Goal: Use online tool/utility: Utilize a website feature to perform a specific function

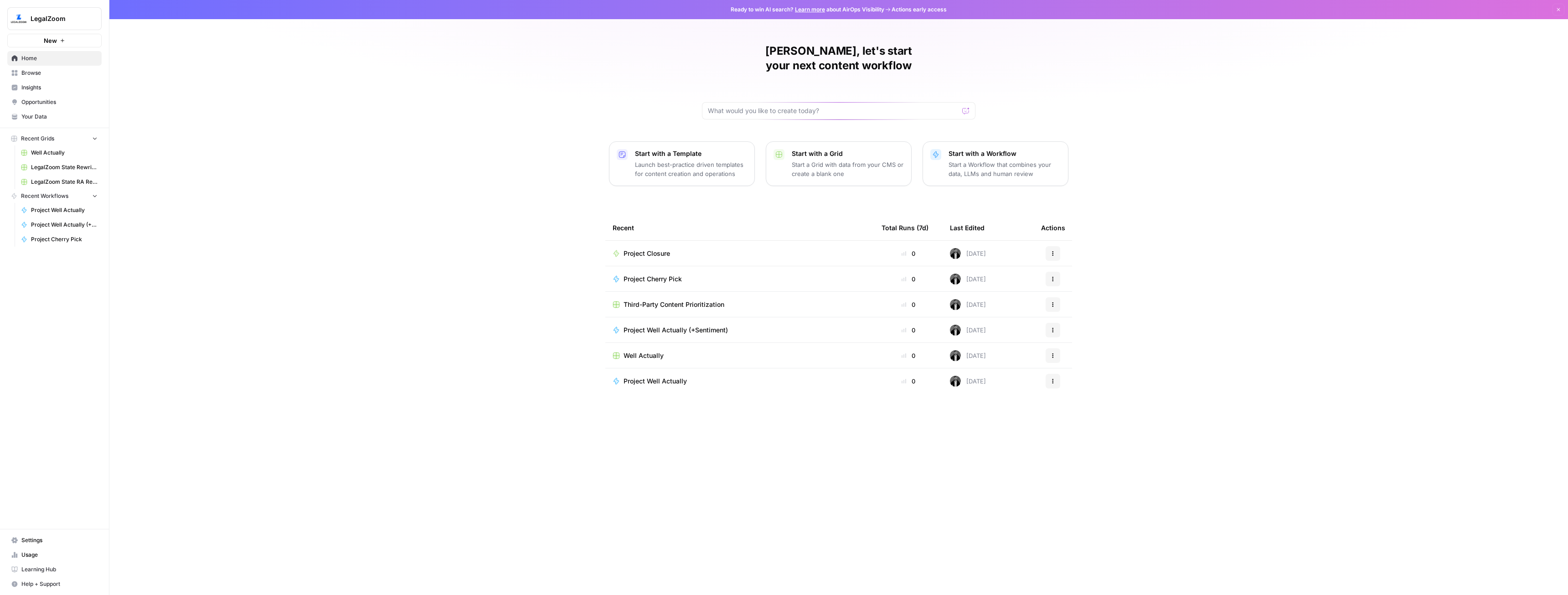
click at [38, 37] on button "New" at bounding box center [54, 40] width 94 height 13
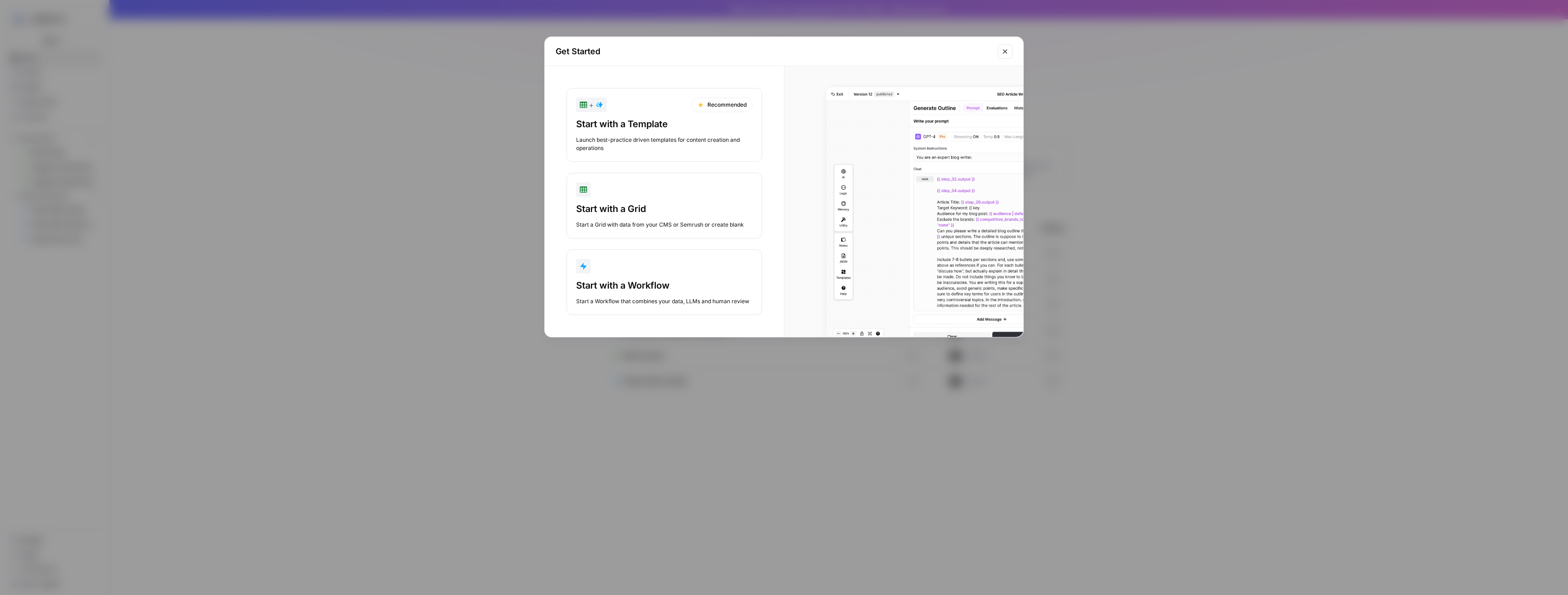
click at [641, 288] on div "Start with a Workflow" at bounding box center [665, 285] width 177 height 12
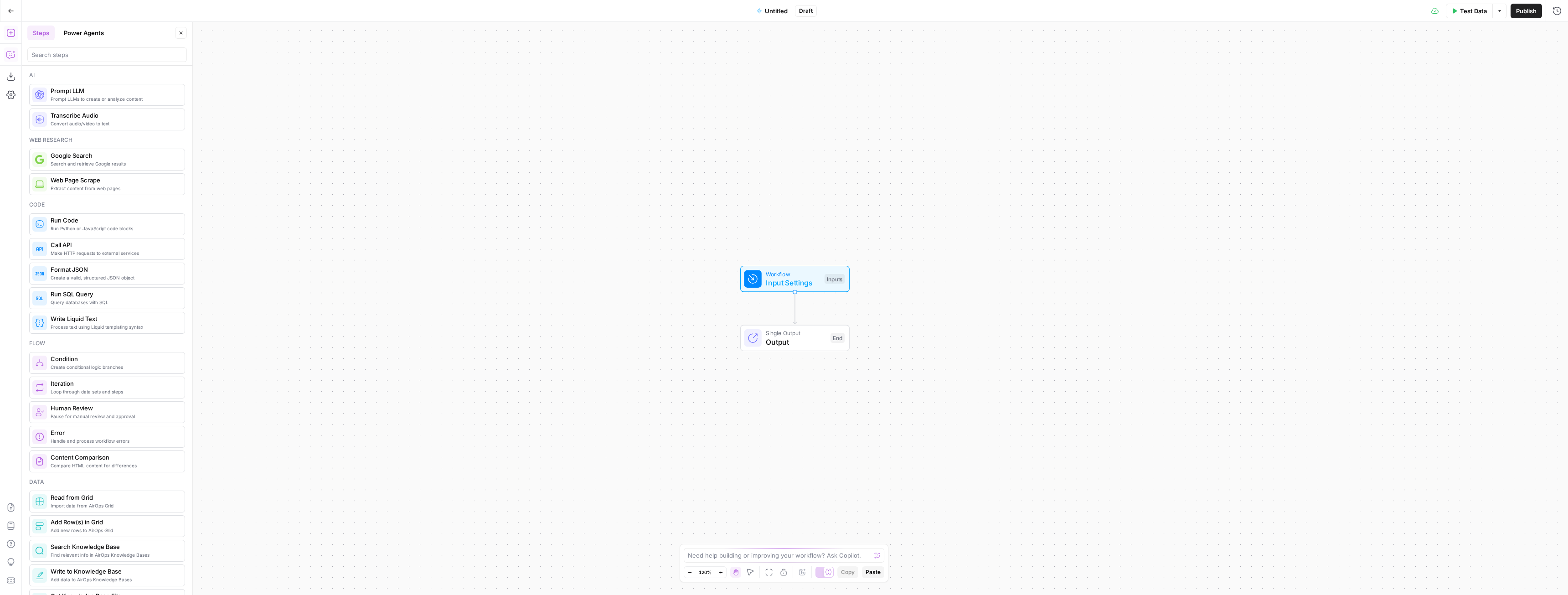
click at [6, 53] on button "Copilot" at bounding box center [11, 54] width 14 height 14
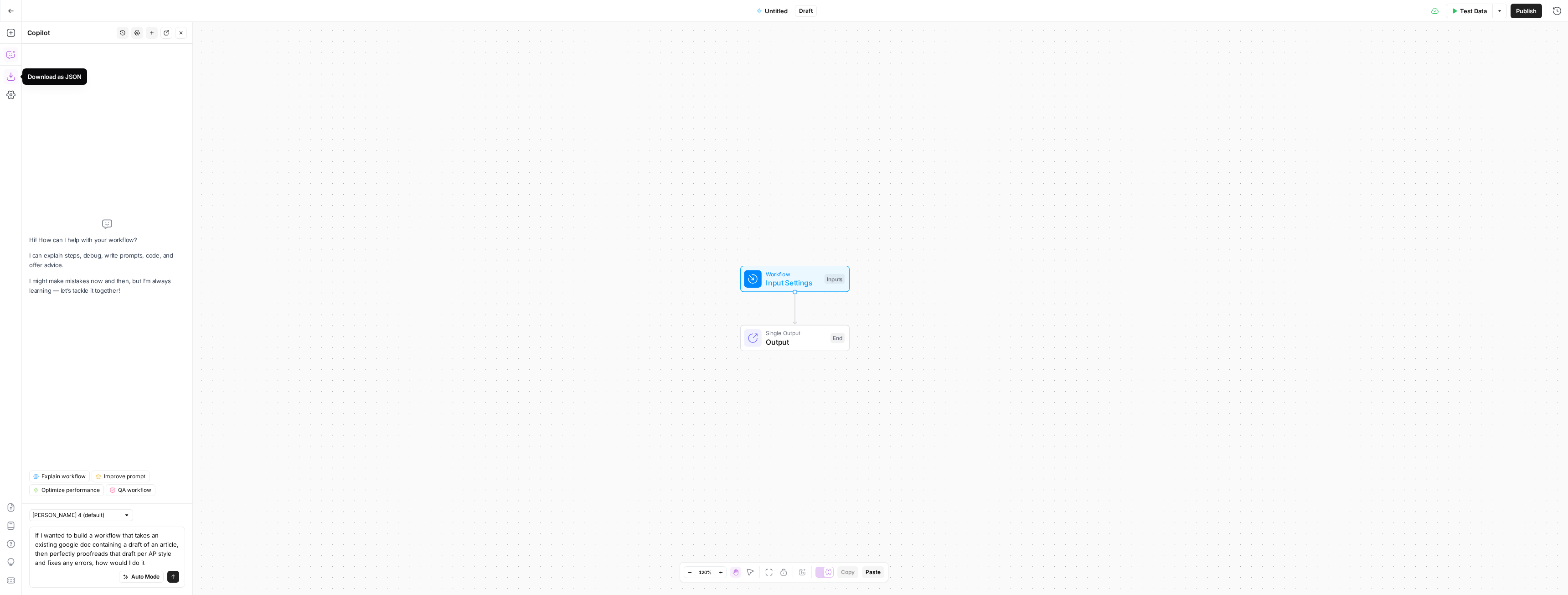
type textarea "If I wanted to build a workflow that takes an existing google doc containing a …"
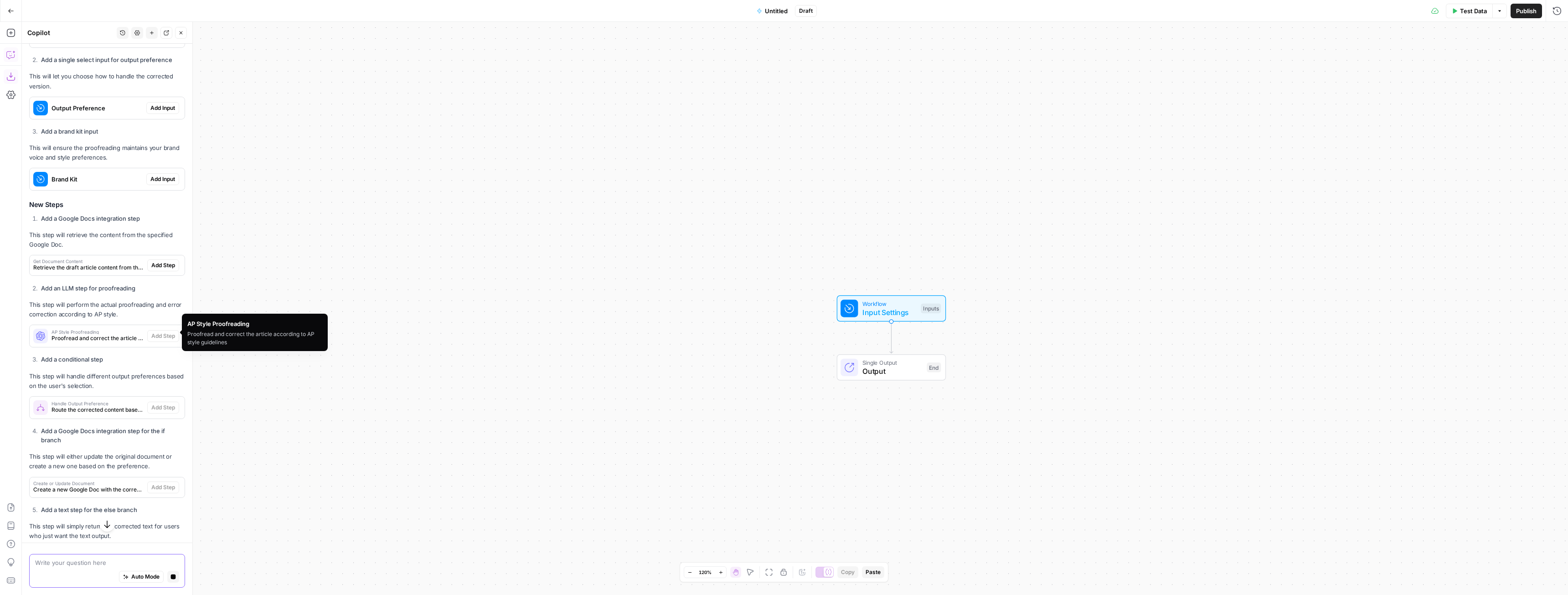
scroll to position [428, 0]
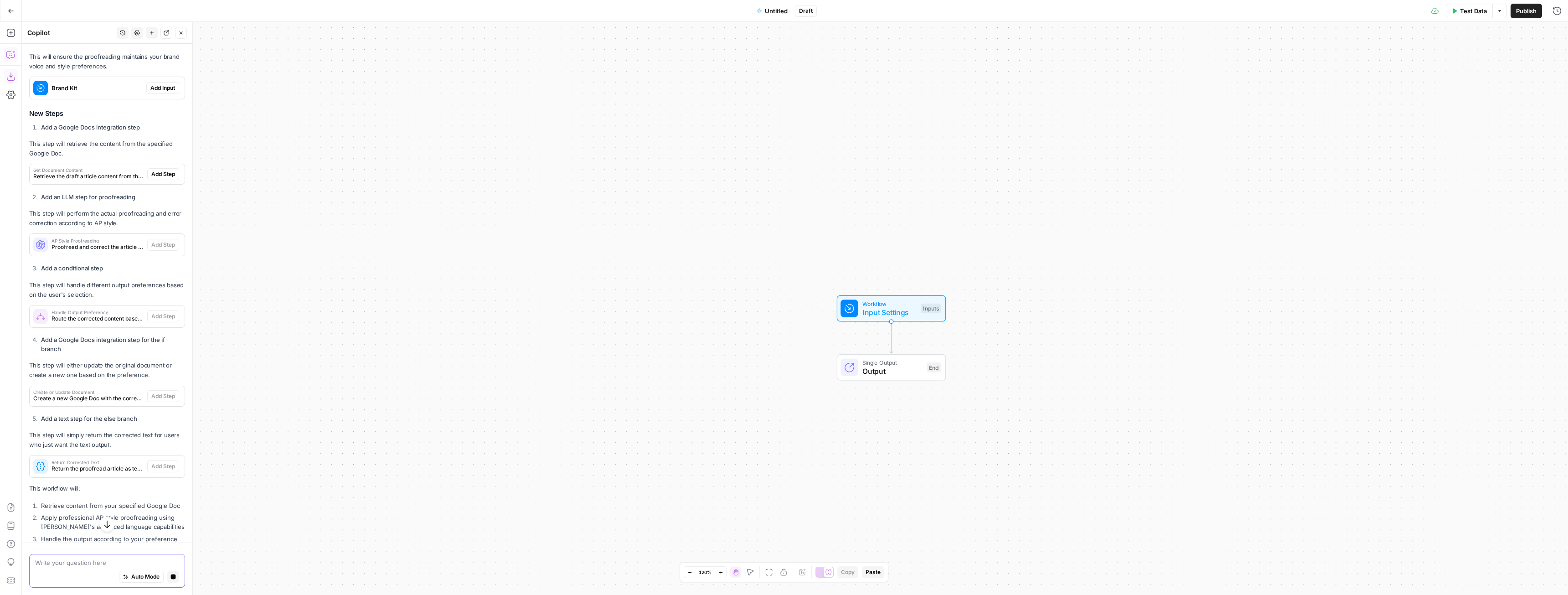
click at [102, 559] on textarea at bounding box center [107, 562] width 144 height 9
type textarea "Let's say that we want the edits to be output within the same google doc as the…"
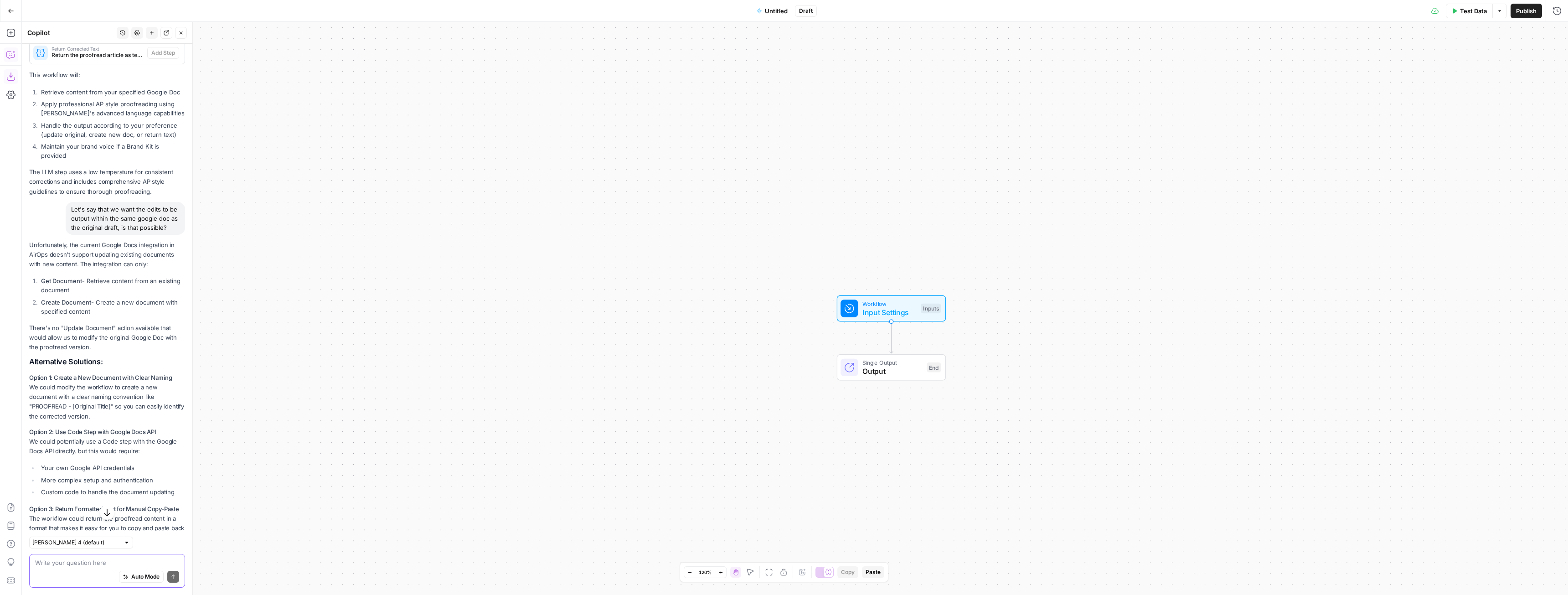
scroll to position [939, 0]
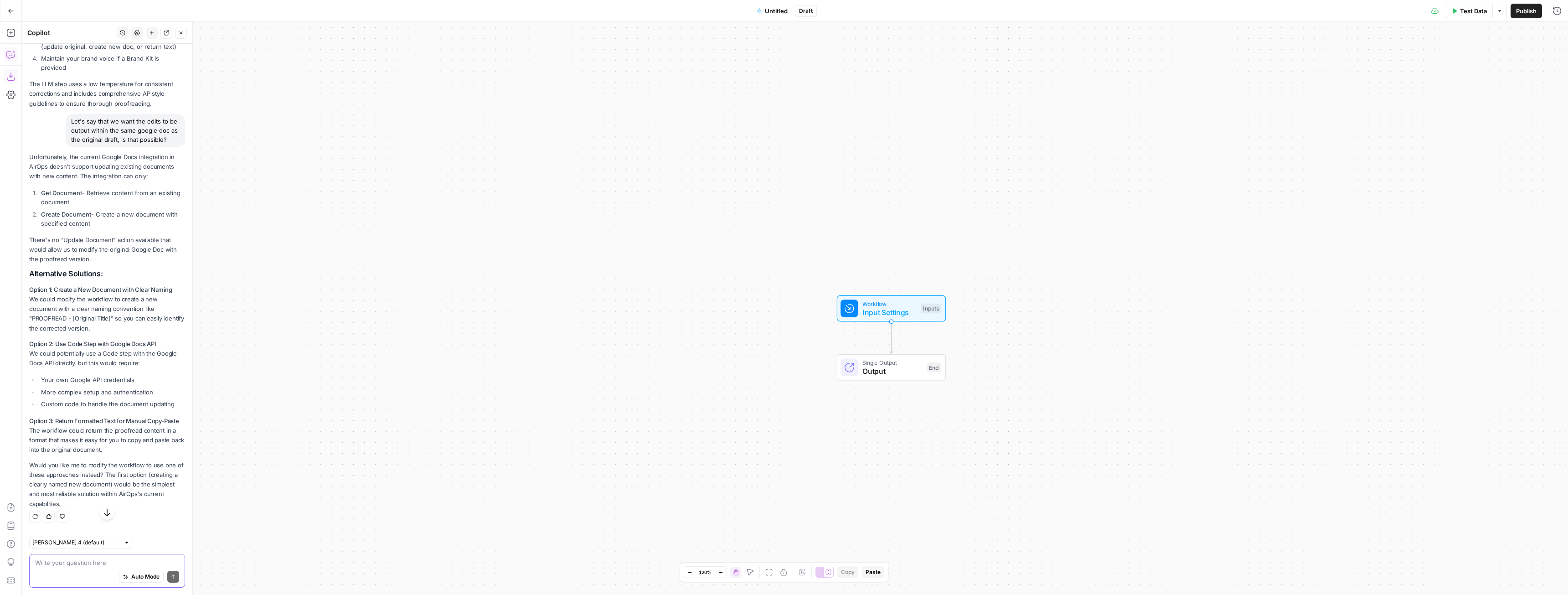
click at [84, 562] on textarea at bounding box center [107, 562] width 144 height 9
type textarea "Okay, so then let's say that we always output as a new doc in a folder we'll sp…"
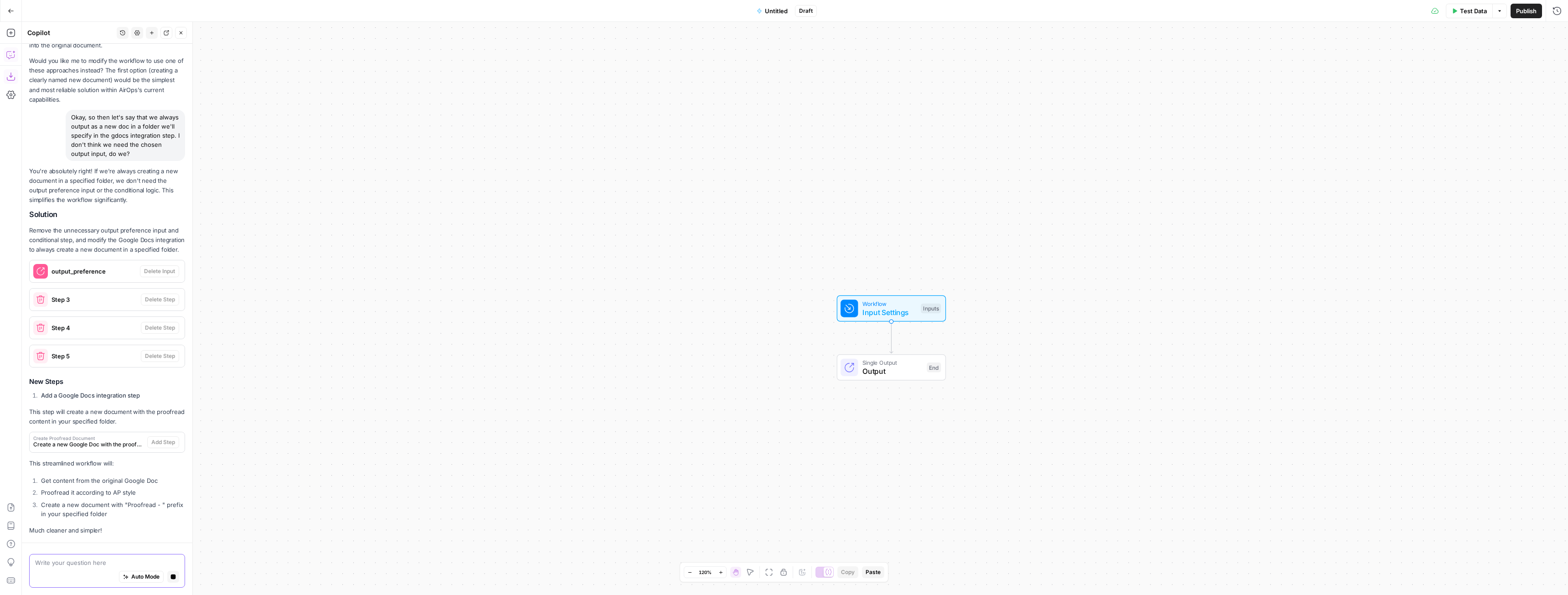
scroll to position [1417, 0]
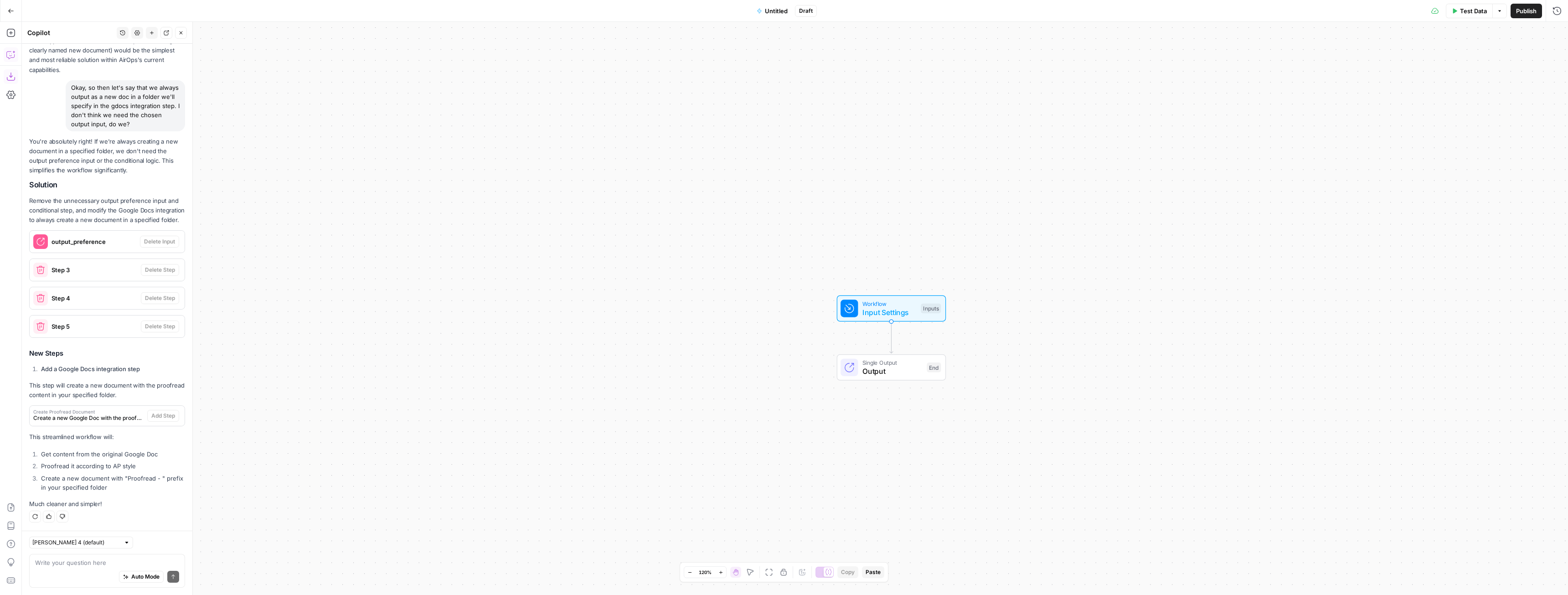
click at [96, 567] on div "Auto Mode Send" at bounding box center [107, 576] width 144 height 20
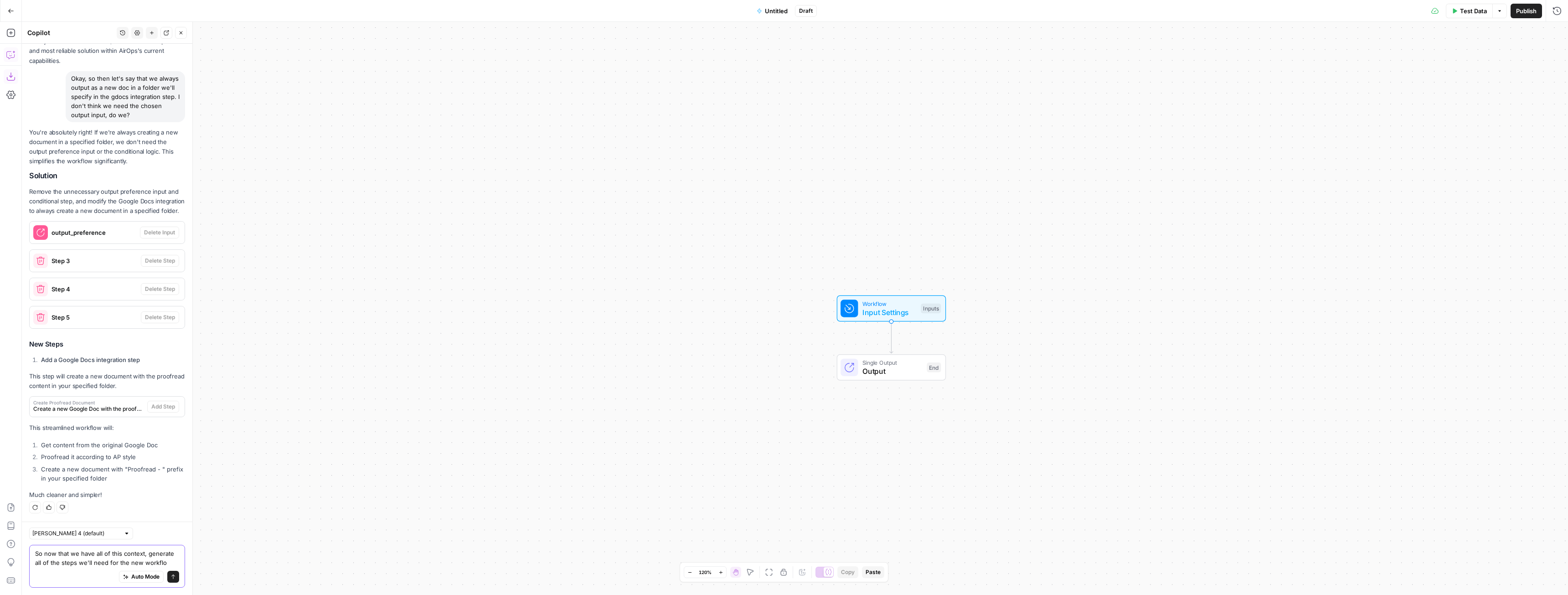
type textarea "So now that we have all of this context, generate all of the steps we'll need f…"
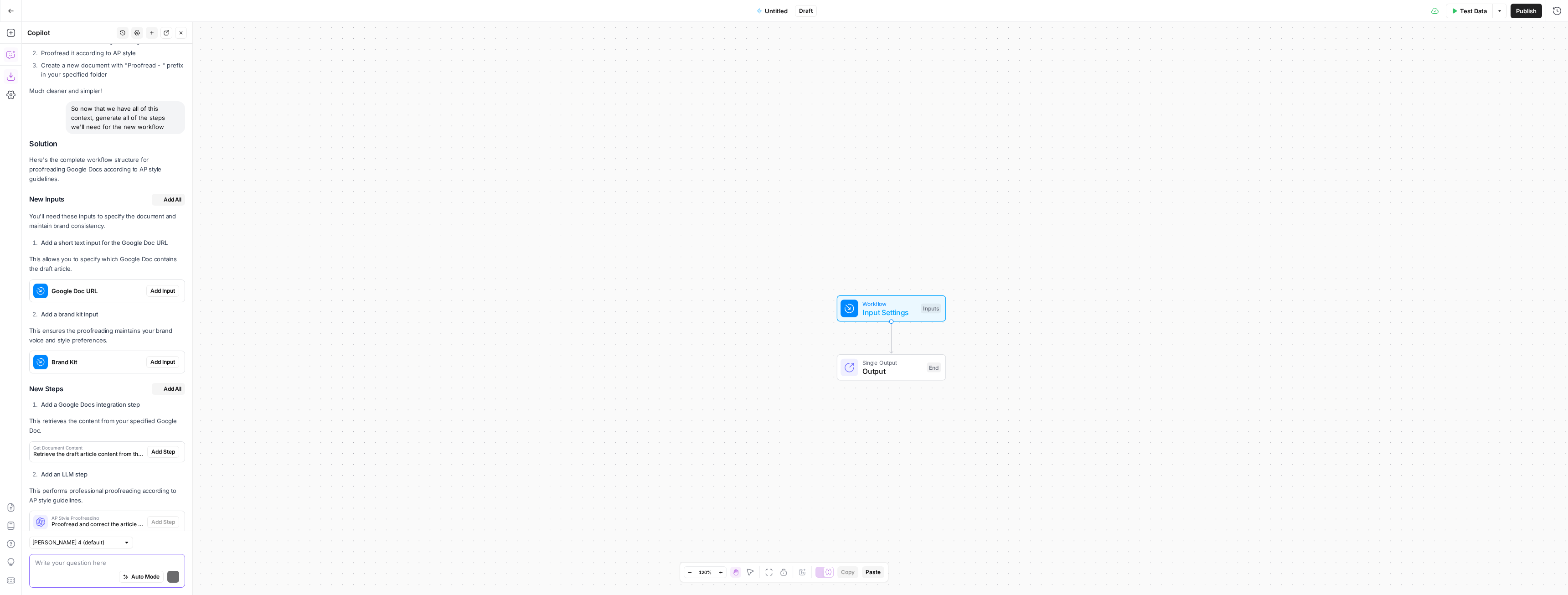
scroll to position [1793, 0]
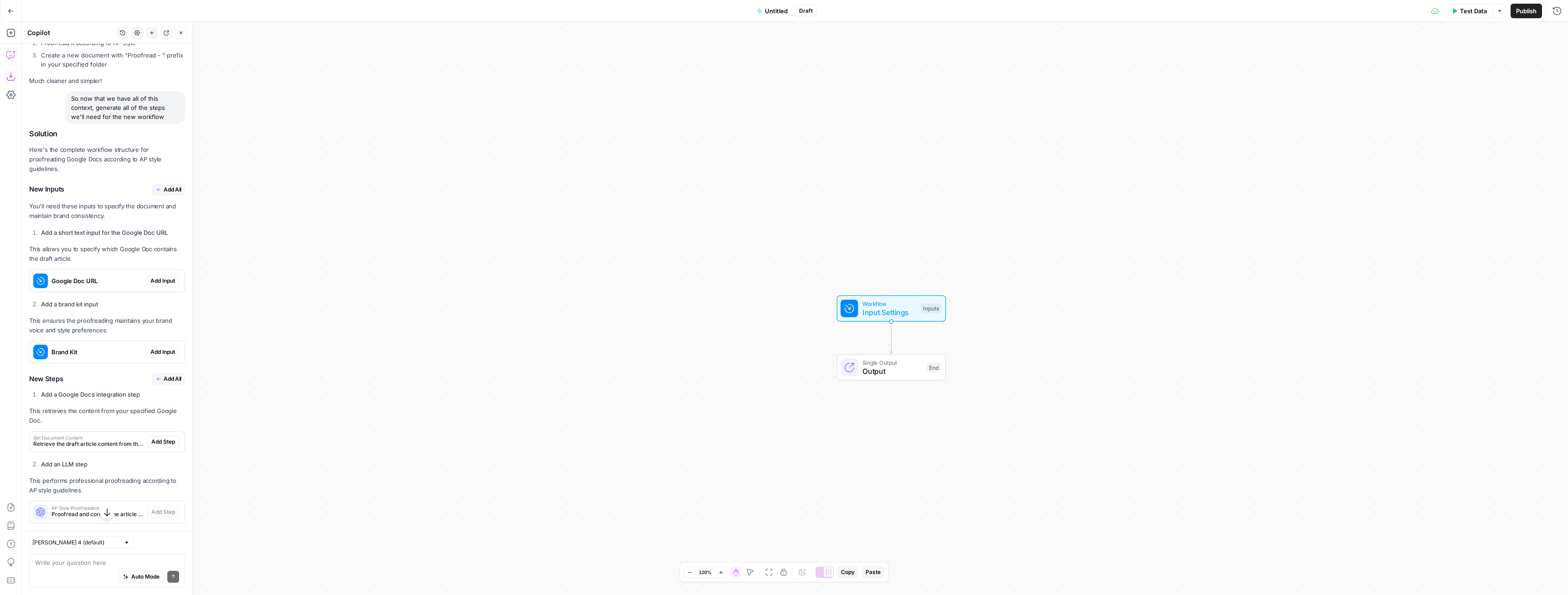
click at [158, 285] on span "Add Input" at bounding box center [163, 280] width 25 height 8
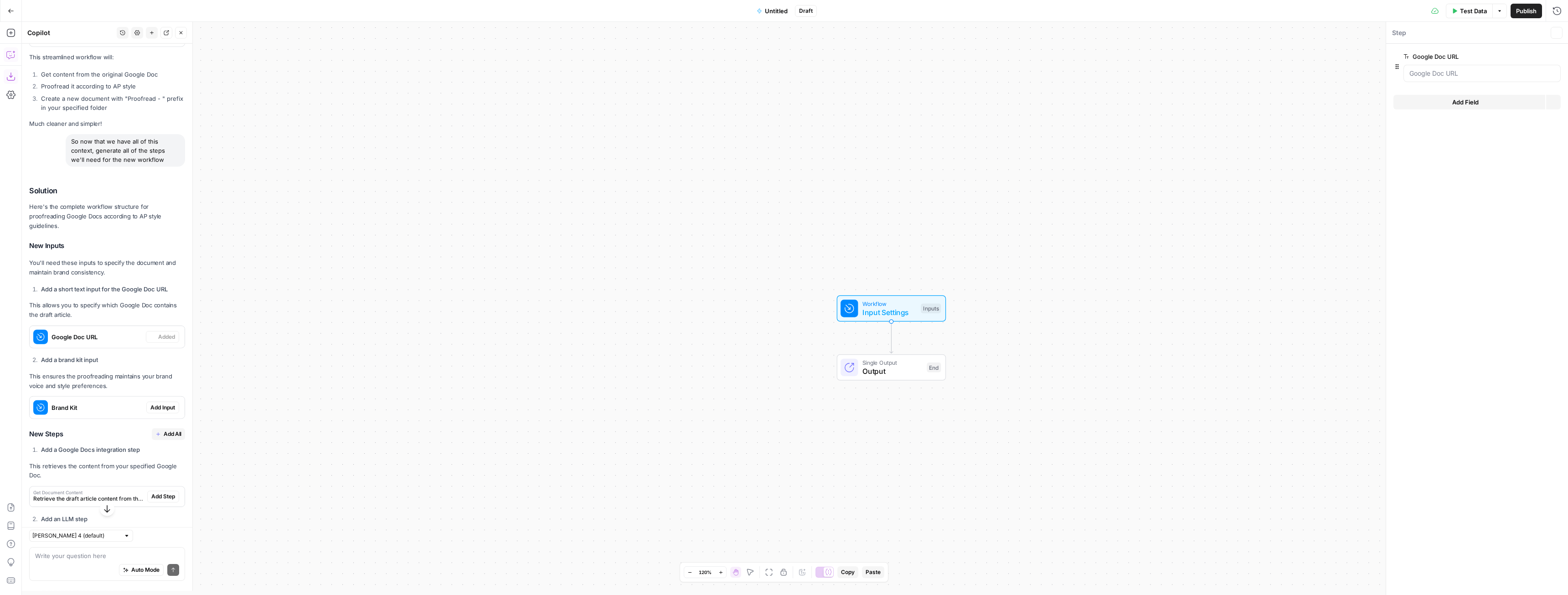
scroll to position [1837, 0]
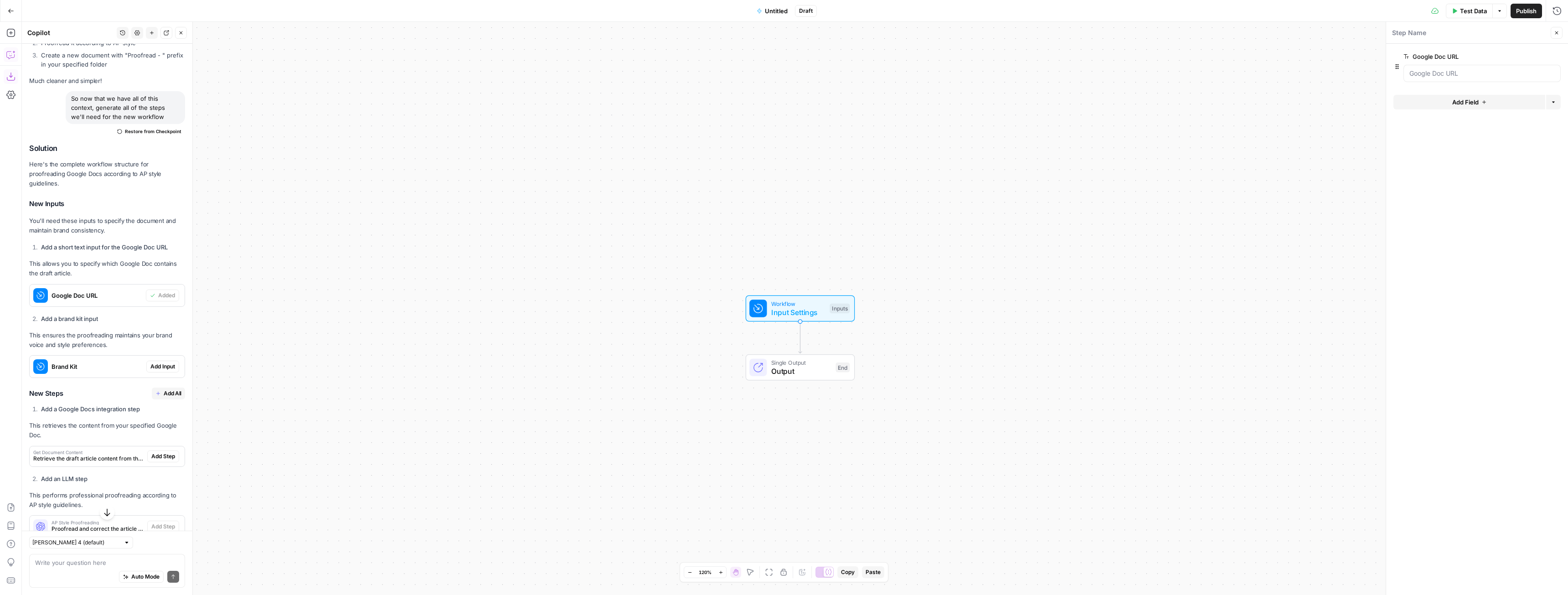
click at [158, 370] on span "Add Input" at bounding box center [163, 366] width 25 height 8
drag, startPoint x: 166, startPoint y: 441, endPoint x: 171, endPoint y: 439, distance: 5.4
click at [166, 397] on span "Add All" at bounding box center [172, 393] width 18 height 8
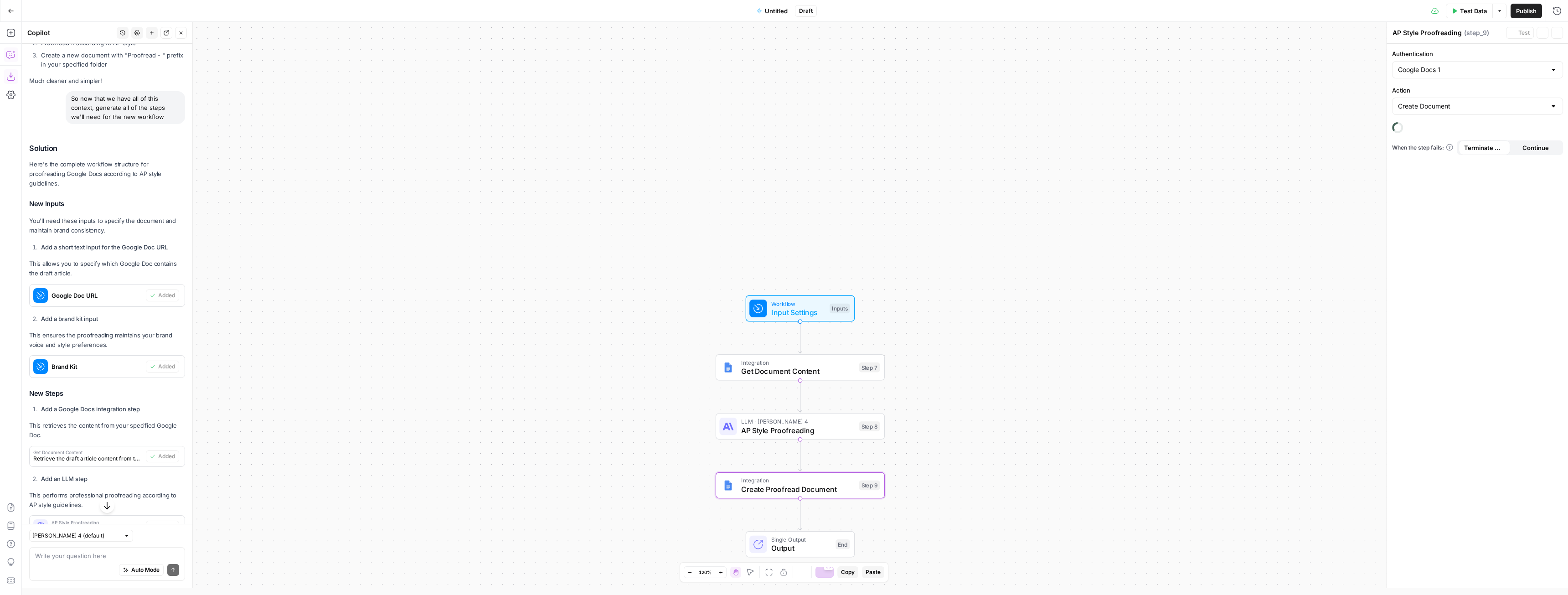
type textarea "Create Proofread Document"
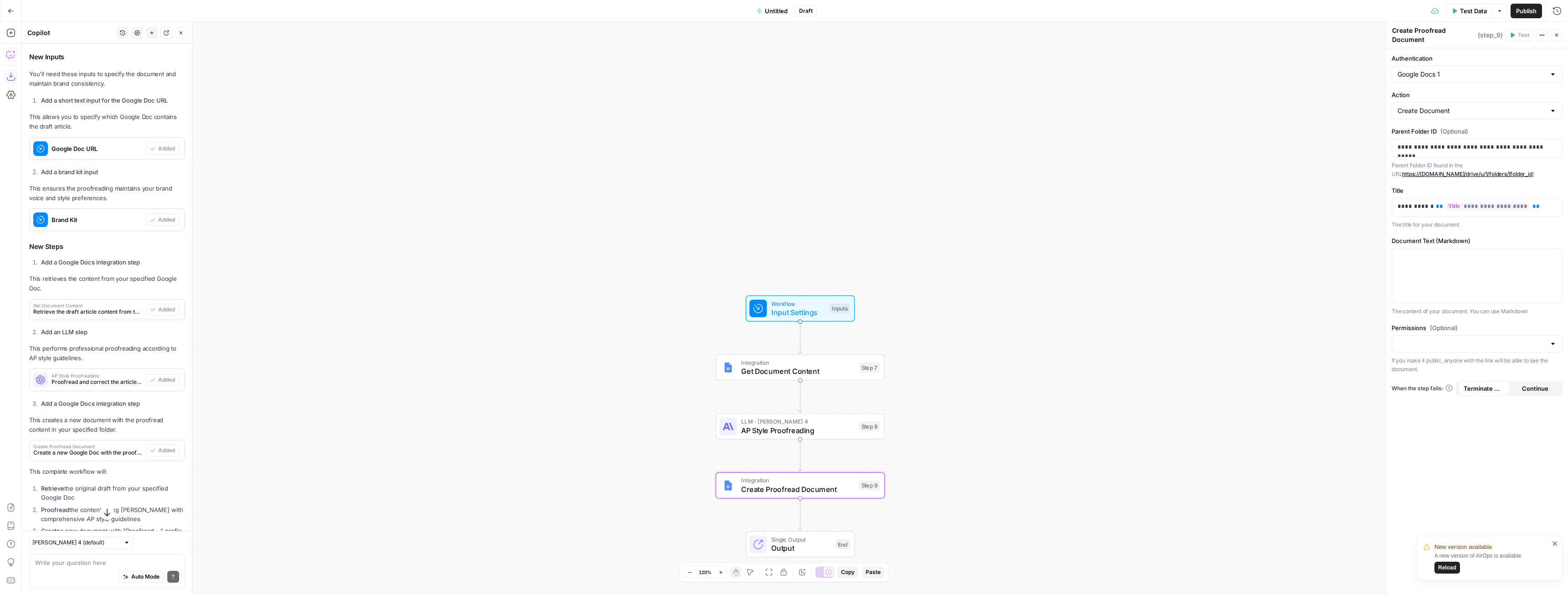
scroll to position [2113, 0]
